Goal: Check status: Check status

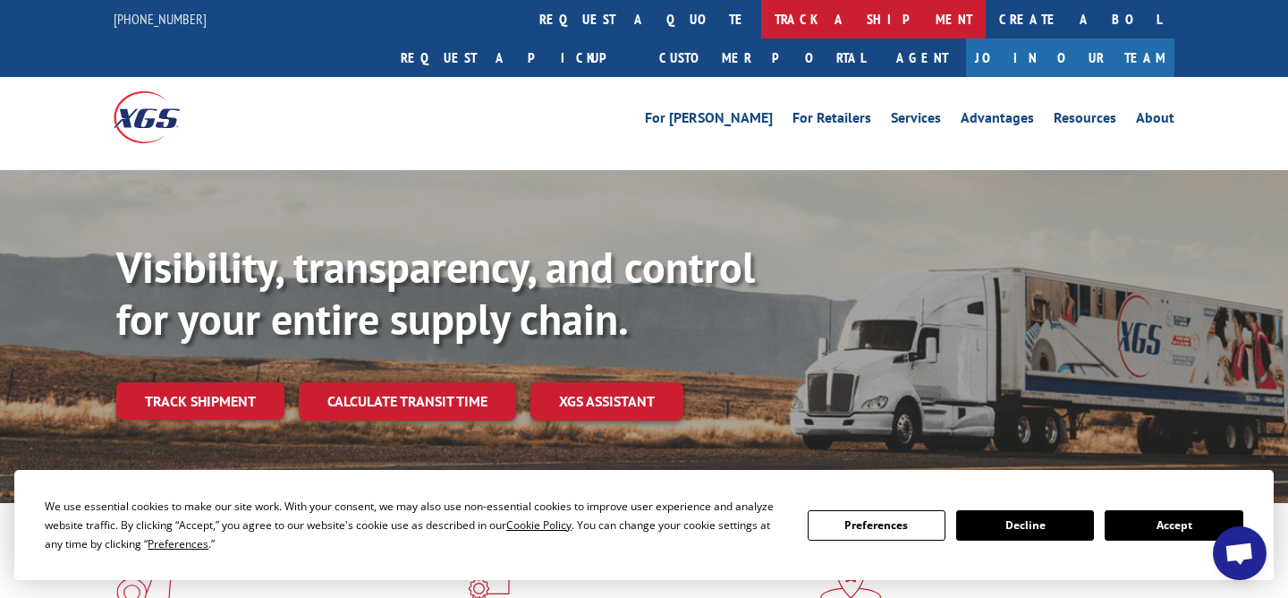
click at [761, 20] on link "track a shipment" at bounding box center [873, 19] width 225 height 38
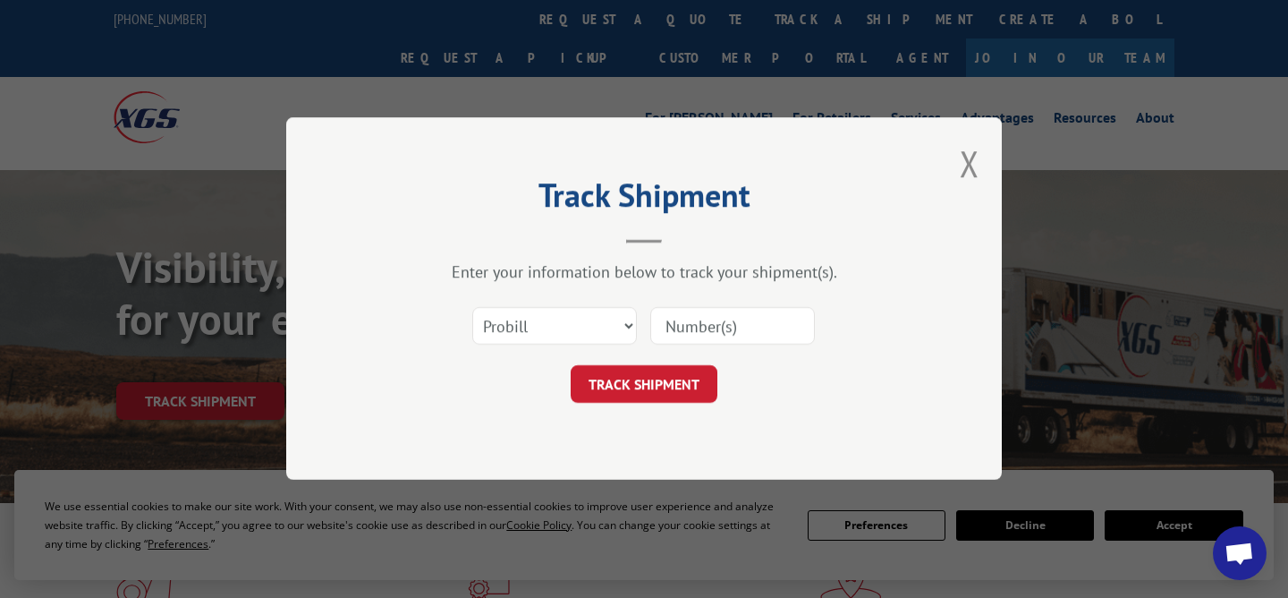
click at [711, 325] on input at bounding box center [732, 327] width 165 height 38
type input "o"
click at [704, 326] on input "0191" at bounding box center [732, 327] width 165 height 38
type input "0919202501"
click at [634, 377] on button "TRACK SHIPMENT" at bounding box center [644, 385] width 147 height 38
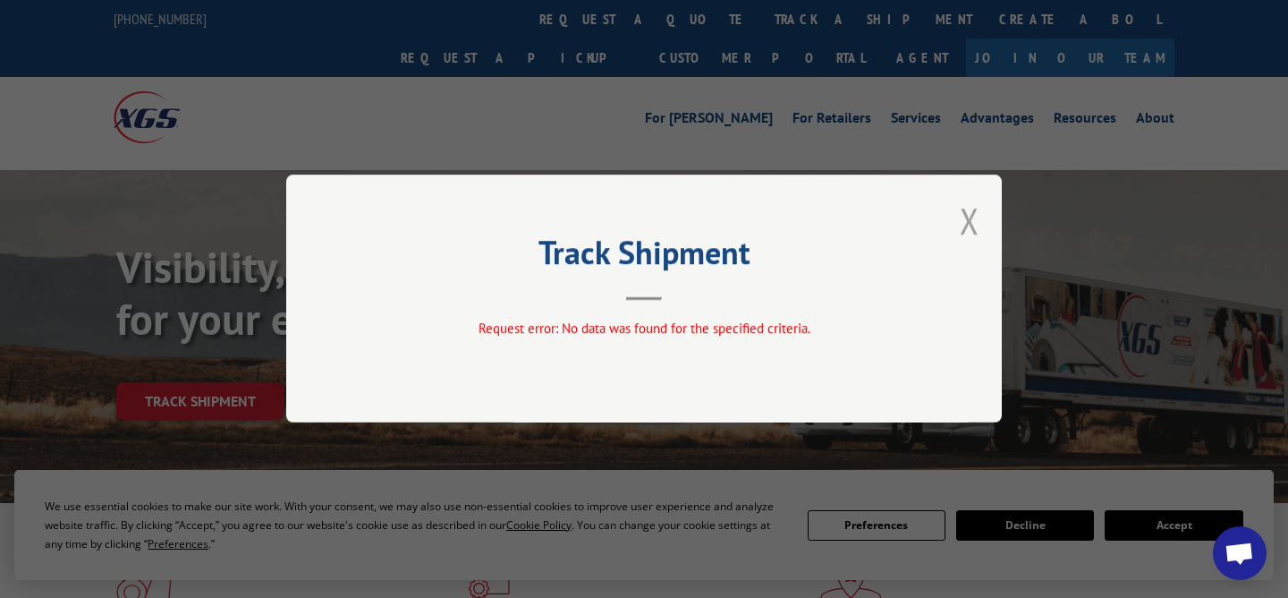
click at [969, 219] on button "Close modal" at bounding box center [970, 220] width 20 height 47
